Goal: Task Accomplishment & Management: Manage account settings

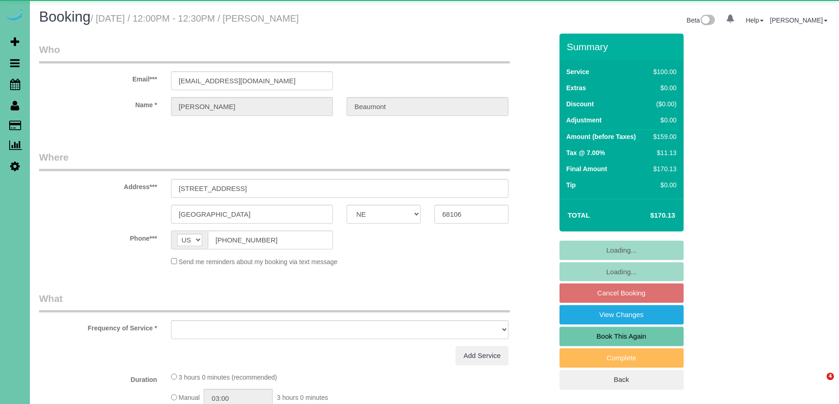
select select "NE"
select select "object:668"
select select "string:fspay-d646665f-7c68-4012-ae6a-c5946e37956c"
select select "number:36"
select select "number:41"
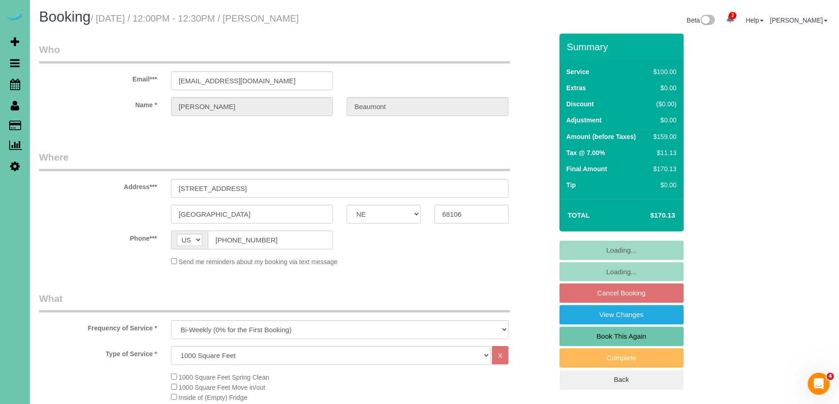
click at [623, 293] on fieldset "Loading... Loading... Cancel Booking View Changes Book This Again Complete Back" at bounding box center [622, 315] width 124 height 149
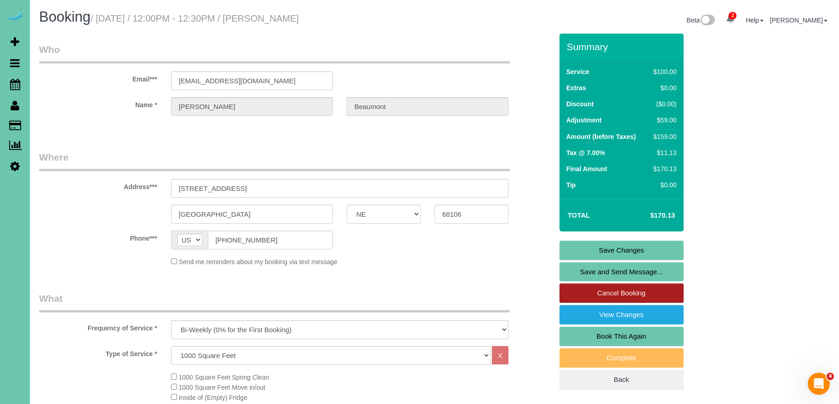
click at [637, 296] on link "Cancel Booking" at bounding box center [622, 292] width 124 height 19
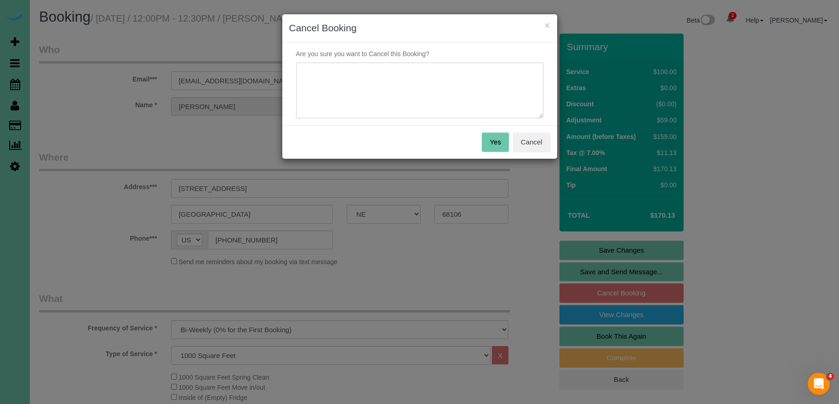
click at [388, 101] on textarea at bounding box center [419, 91] width 247 height 56
type textarea "out of town"
click at [487, 137] on button "Yes" at bounding box center [495, 141] width 27 height 19
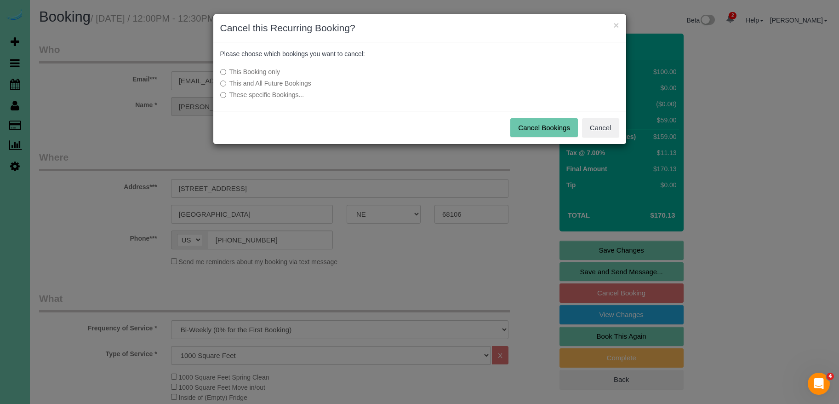
click at [550, 130] on button "Cancel Bookings" at bounding box center [545, 127] width 68 height 19
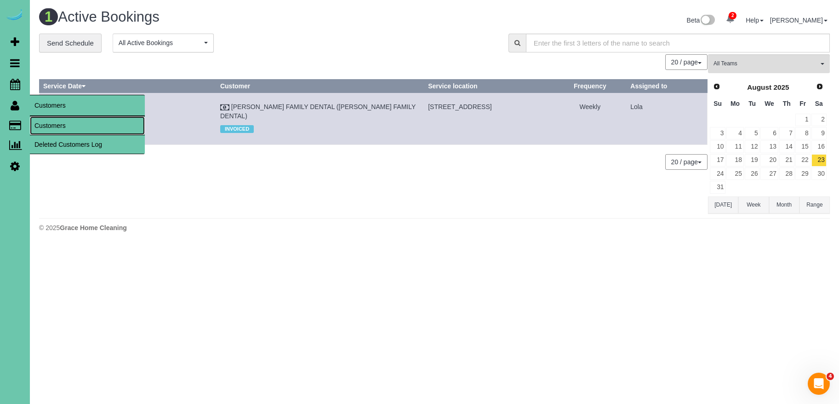
click at [89, 129] on link "Customers" at bounding box center [87, 125] width 115 height 18
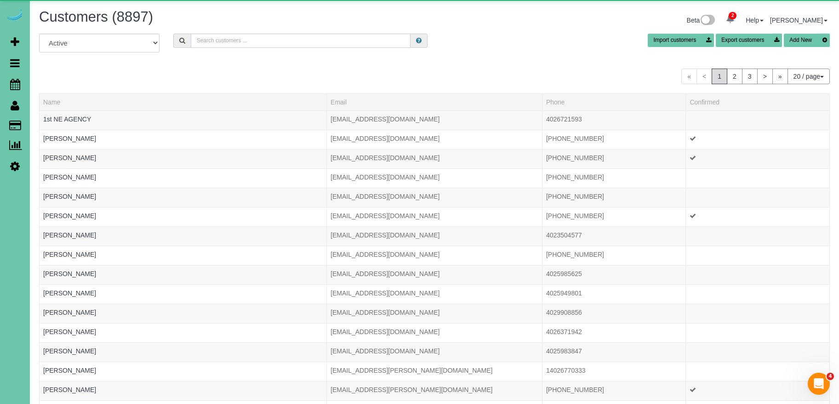
click at [229, 44] on input "text" at bounding box center [301, 41] width 220 height 14
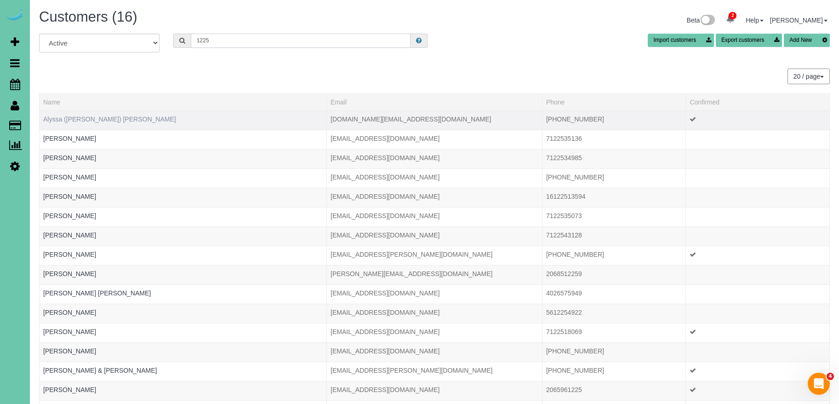
type input "1225"
click at [103, 118] on link "Alyssa (Diane) Arends-Johnson" at bounding box center [109, 118] width 133 height 7
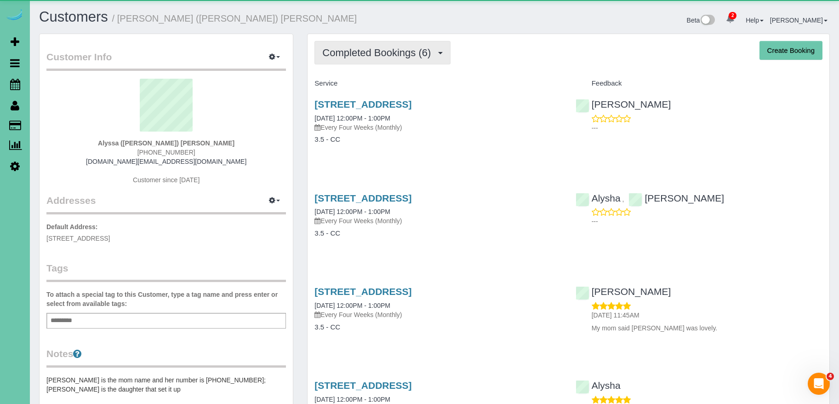
click at [384, 51] on span "Completed Bookings (6)" at bounding box center [378, 52] width 113 height 11
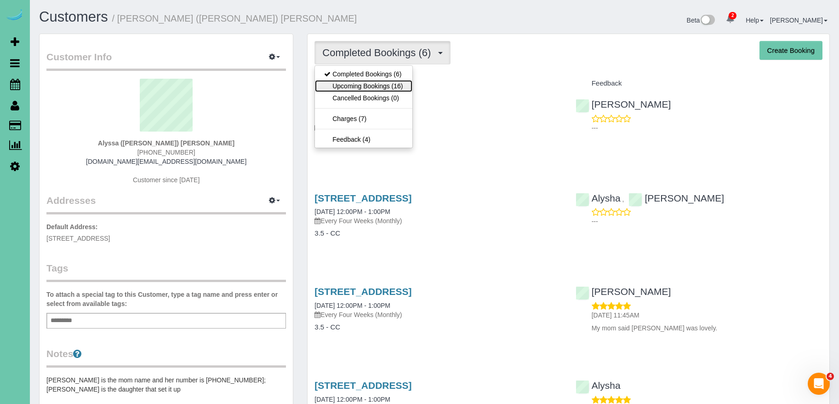
click at [371, 84] on link "Upcoming Bookings (16)" at bounding box center [363, 86] width 97 height 12
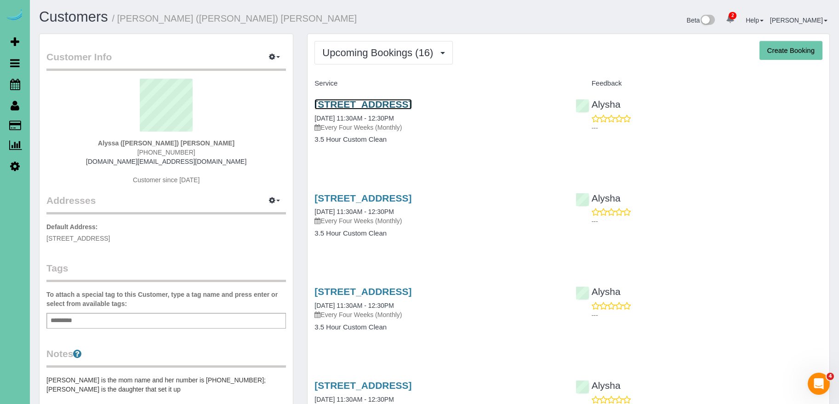
click at [412, 104] on link "3512 N 125th Avenue, Omaha, NE 68164" at bounding box center [363, 104] width 97 height 11
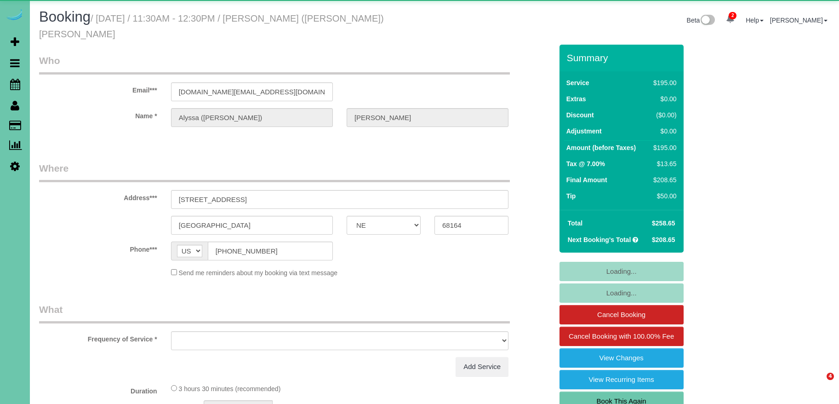
select select "NE"
select select "object:644"
select select "string:fspay-f5d47271-b560-450d-91f5-4827d8e945a4"
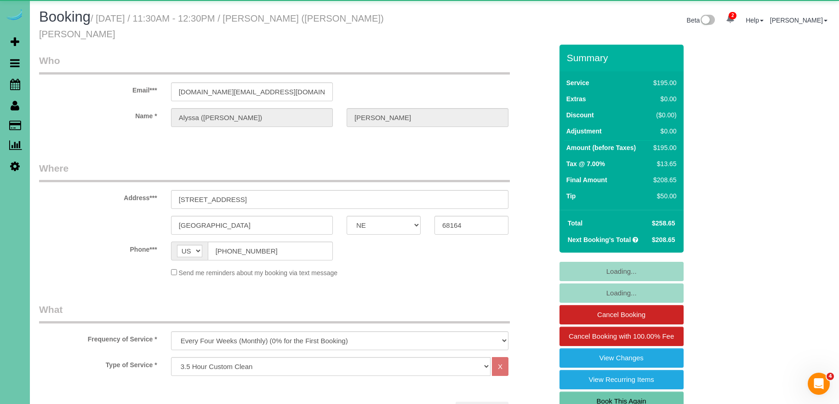
select select "object:663"
select select "number:37"
select select "number:43"
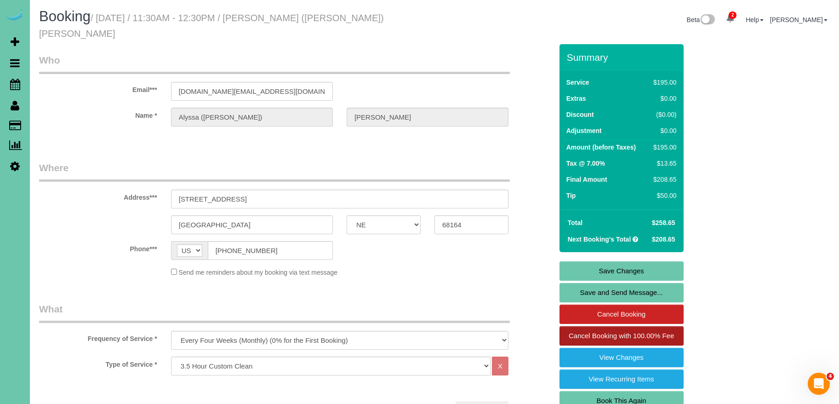
click at [655, 332] on span "Cancel Booking with 100.00% Fee" at bounding box center [621, 336] width 105 height 8
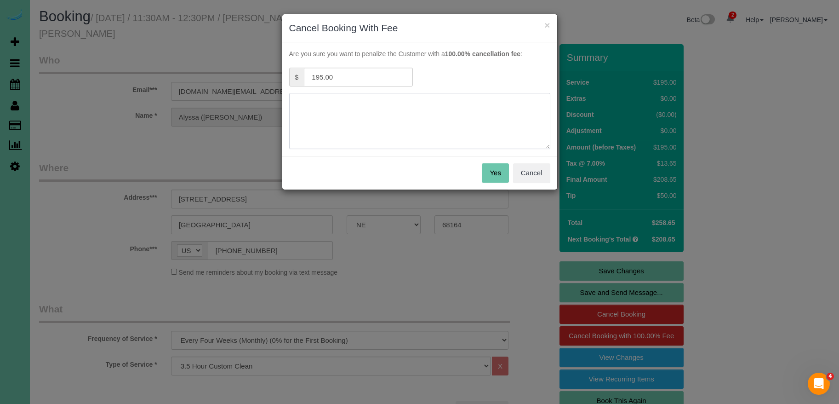
click at [390, 136] on textarea at bounding box center [419, 121] width 261 height 56
type textarea "mom is in the hospital - texted"
click at [494, 168] on button "Yes" at bounding box center [495, 172] width 27 height 19
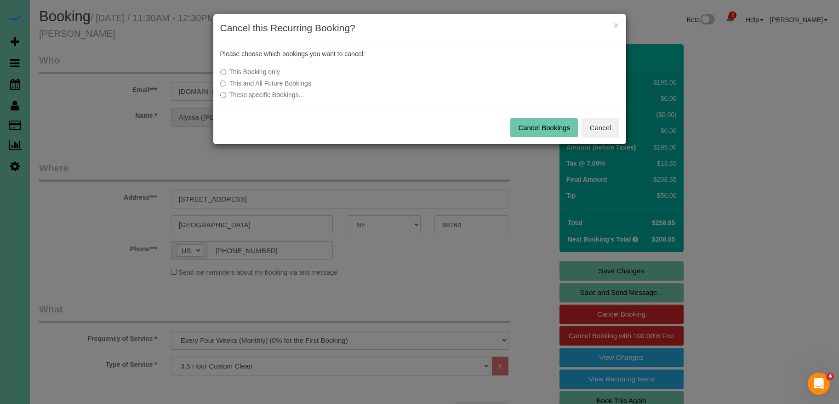
click at [529, 125] on button "Cancel Bookings" at bounding box center [545, 127] width 68 height 19
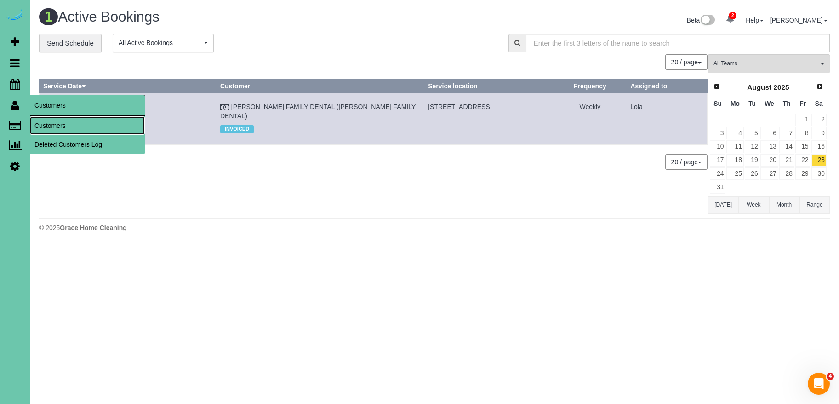
click at [52, 123] on link "Customers" at bounding box center [87, 125] width 115 height 18
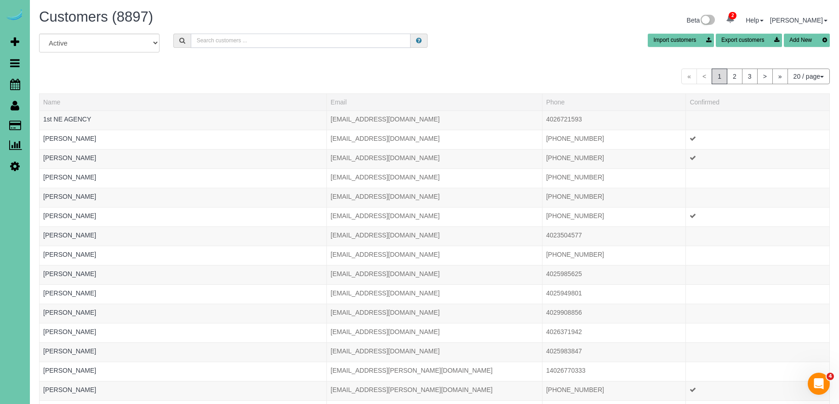
click at [315, 45] on input "text" at bounding box center [301, 41] width 220 height 14
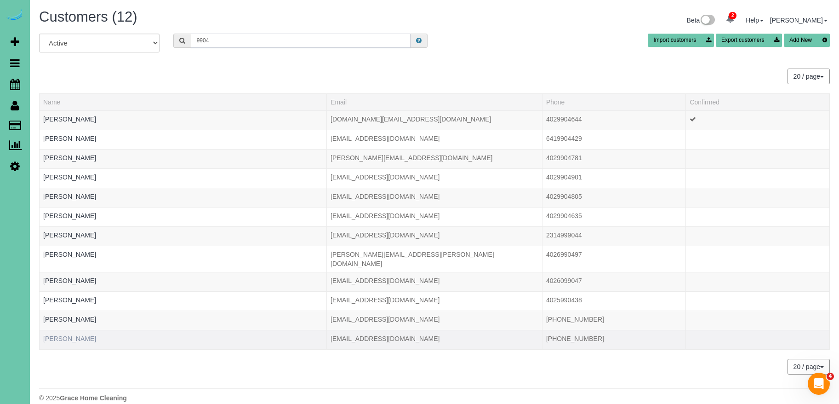
type input "9904"
click at [73, 335] on link "[PERSON_NAME]" at bounding box center [69, 338] width 53 height 7
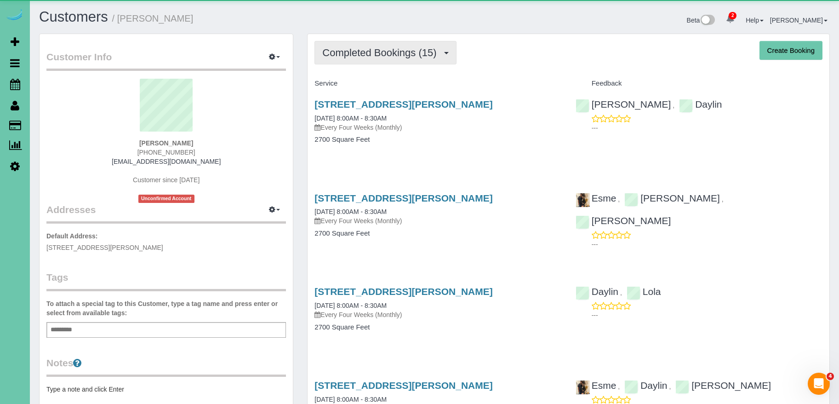
click at [390, 52] on span "Completed Bookings (15)" at bounding box center [381, 52] width 119 height 11
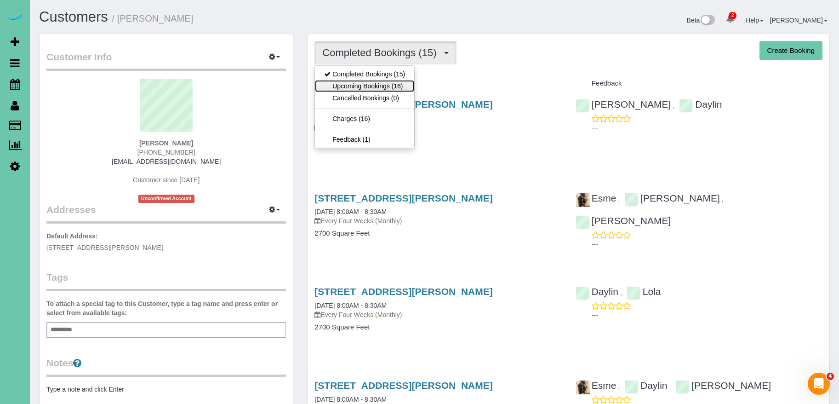
click at [379, 87] on link "Upcoming Bookings (16)" at bounding box center [364, 86] width 99 height 12
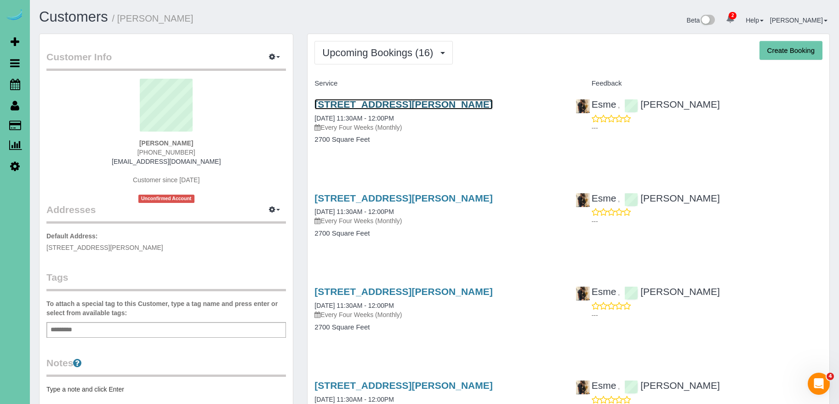
click at [466, 99] on link "[STREET_ADDRESS][PERSON_NAME]" at bounding box center [404, 104] width 178 height 11
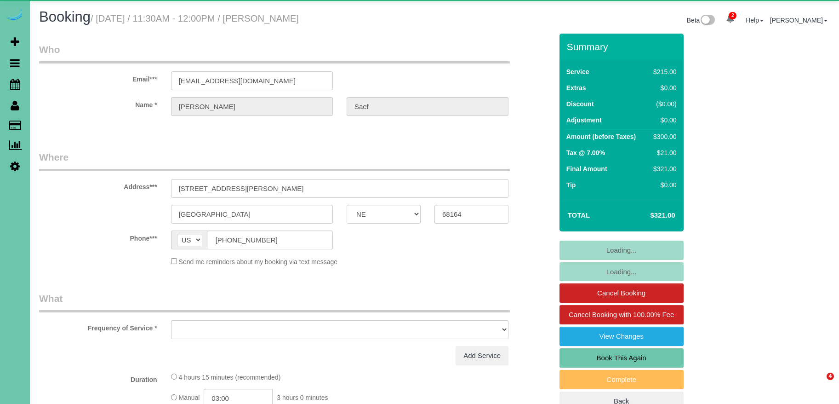
select select "NE"
select select "object:676"
select select "string:fspay-92da7946-7a65-428b-8dec-88f0fda15e32"
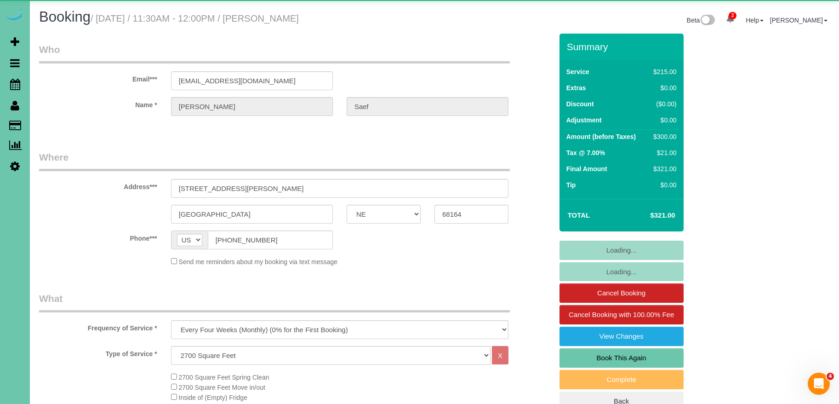
select select "number:36"
select select "number:42"
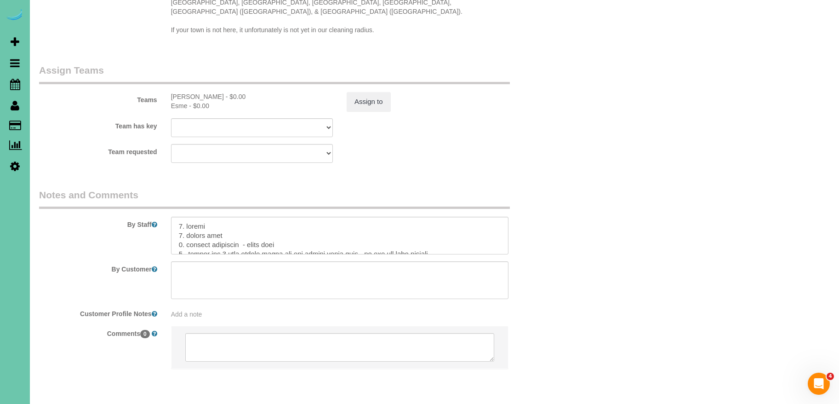
scroll to position [981, 0]
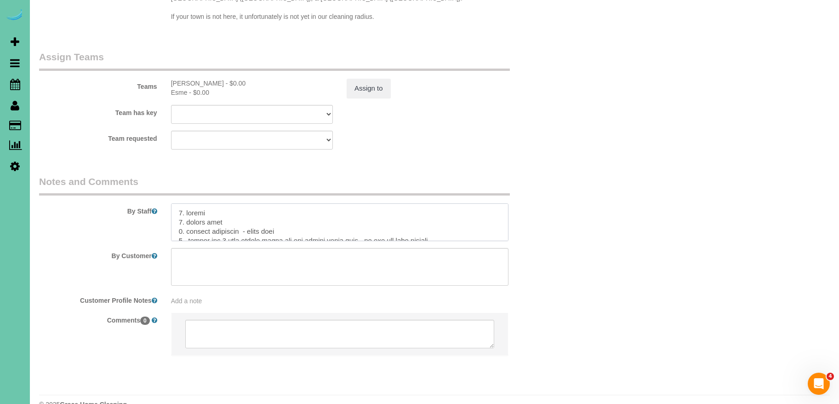
click at [264, 203] on textarea at bounding box center [340, 222] width 338 height 38
click at [258, 206] on textarea at bounding box center [340, 222] width 338 height 38
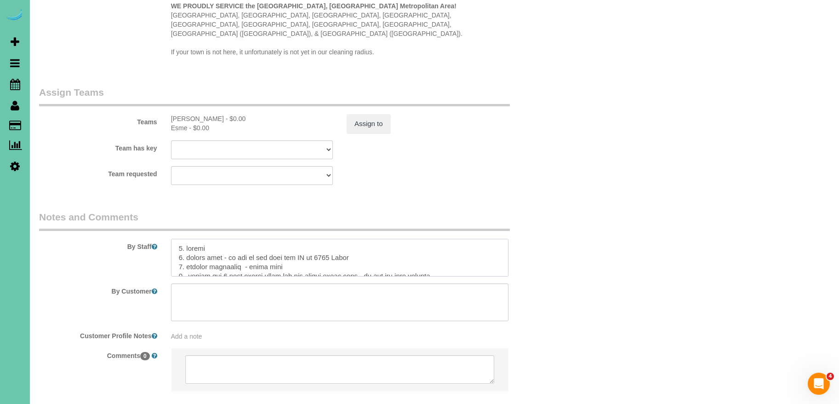
scroll to position [948, 0]
drag, startPoint x: 333, startPoint y: 230, endPoint x: 349, endPoint y: 247, distance: 23.1
click at [333, 235] on textarea at bounding box center [340, 254] width 338 height 38
drag, startPoint x: 329, startPoint y: 234, endPoint x: 349, endPoint y: 245, distance: 22.8
click at [329, 235] on textarea at bounding box center [340, 254] width 338 height 38
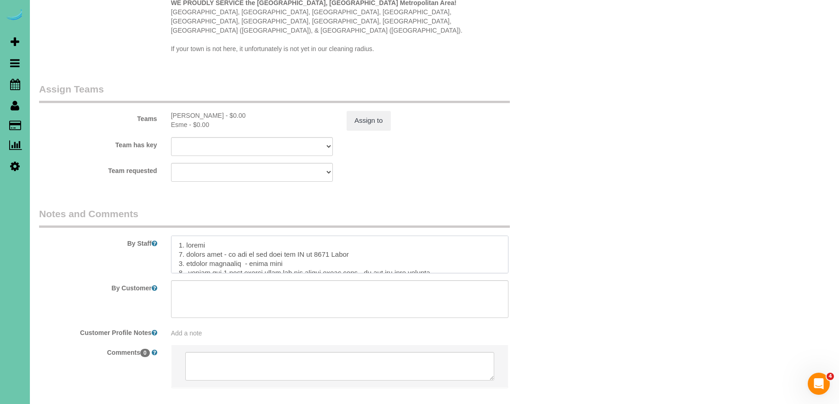
click at [357, 235] on textarea at bounding box center [340, 254] width 338 height 38
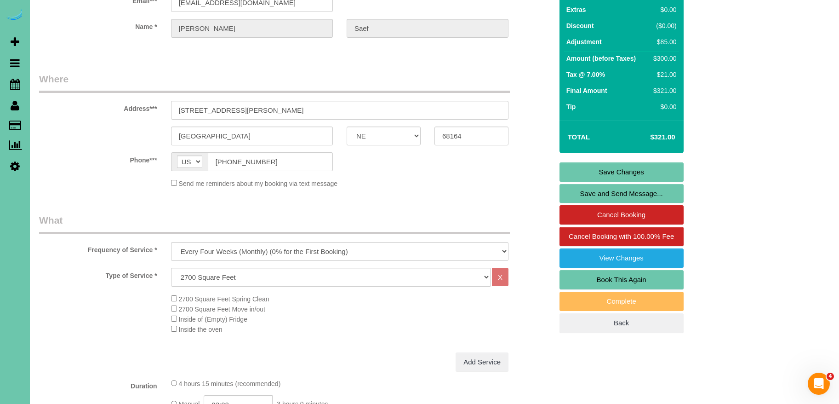
scroll to position [0, 0]
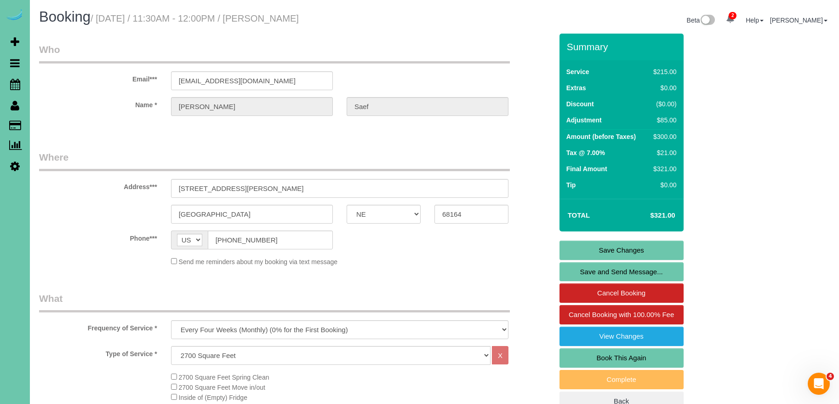
type textarea "1. credit 2. client home - if she is not home her GC is 1701 Enter 3. monthly r…"
drag, startPoint x: 645, startPoint y: 248, endPoint x: 641, endPoint y: 247, distance: 4.7
click at [645, 248] on link "Save Changes" at bounding box center [622, 250] width 124 height 19
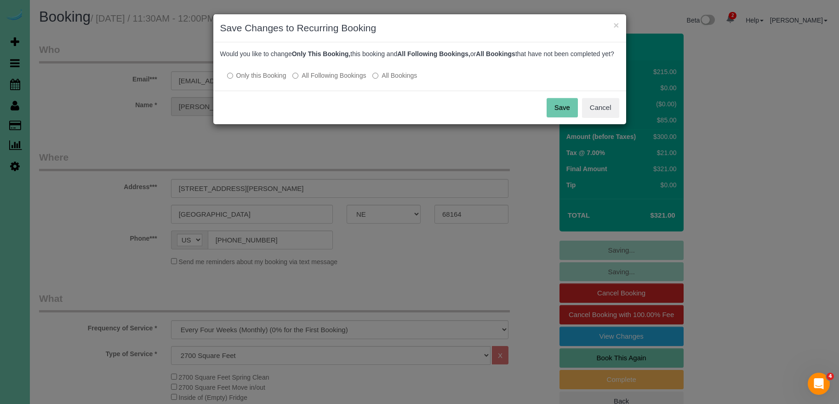
scroll to position [3, 0]
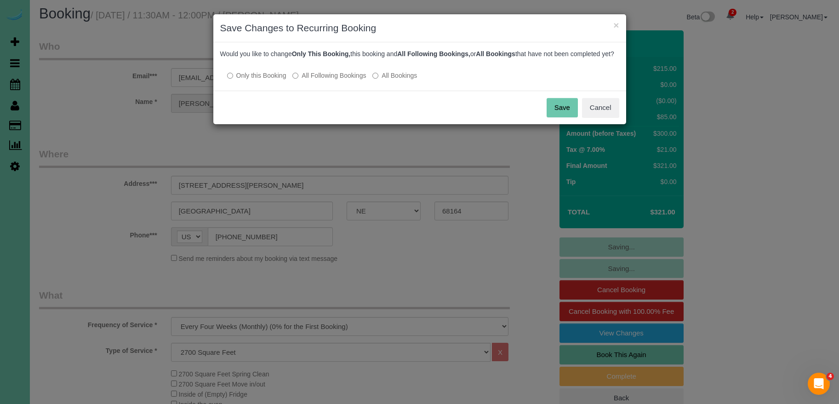
click at [567, 117] on button "Save" at bounding box center [562, 107] width 31 height 19
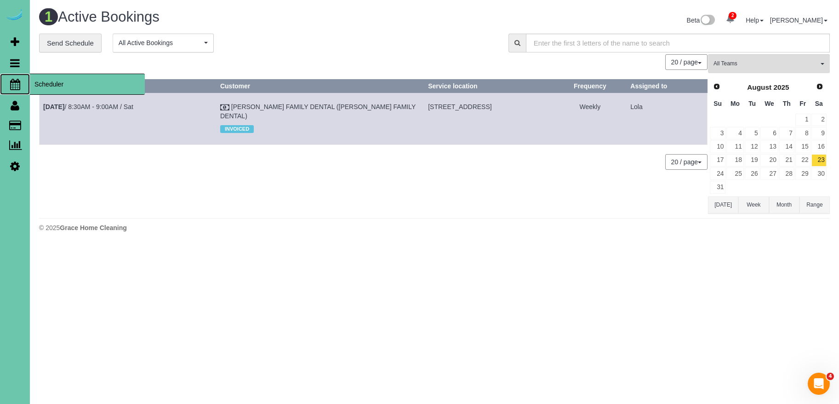
click at [62, 88] on span "Scheduler" at bounding box center [87, 84] width 115 height 21
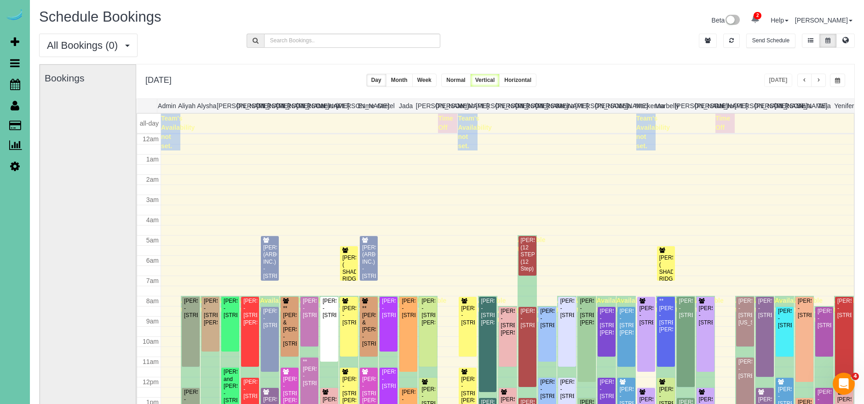
scroll to position [122, 0]
